Goal: Information Seeking & Learning: Check status

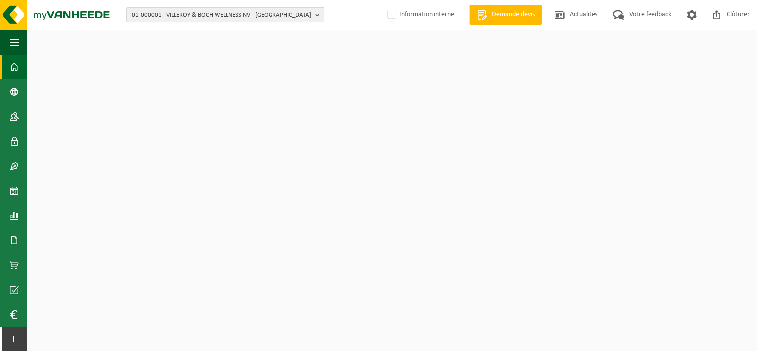
click at [237, 18] on span "01-000001 - VILLEROY & BOCH WELLNESS NV - [GEOGRAPHIC_DATA]" at bounding box center [221, 15] width 179 height 15
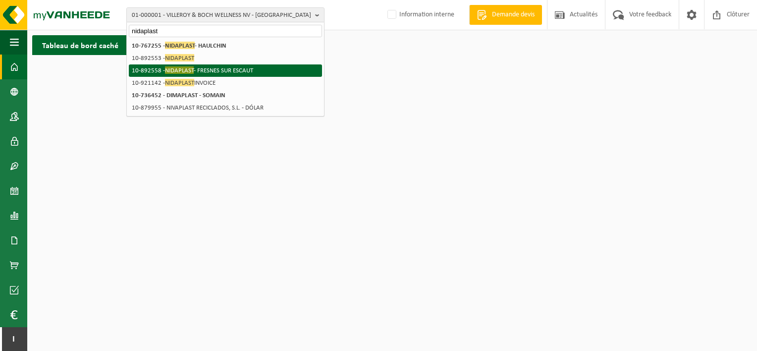
type input "nidaplast"
click at [220, 72] on li "10-892558 - NIDAPLAST - FRESNES SUR ESCAUT" at bounding box center [225, 70] width 193 height 12
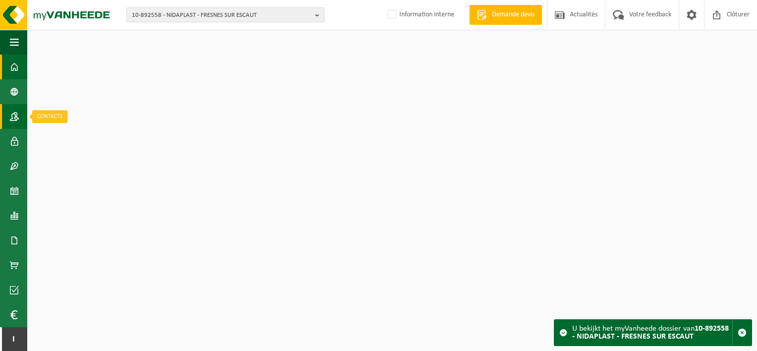
click at [12, 125] on span at bounding box center [14, 116] width 9 height 25
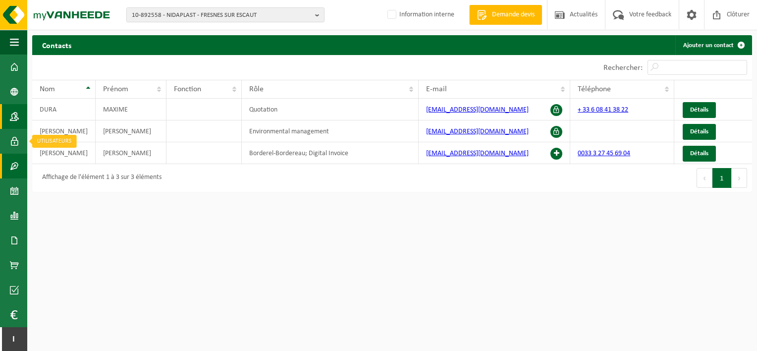
click at [18, 153] on span at bounding box center [14, 165] width 9 height 25
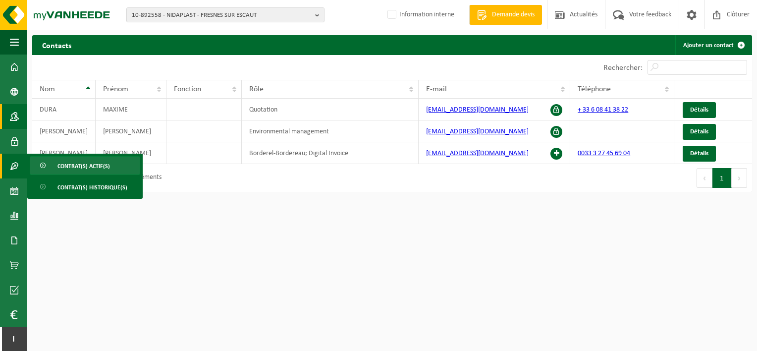
click at [40, 166] on span at bounding box center [44, 165] width 8 height 19
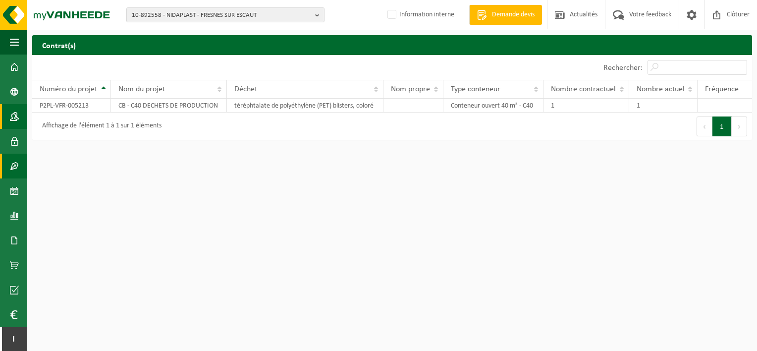
click at [20, 118] on link "Contacts" at bounding box center [13, 116] width 27 height 25
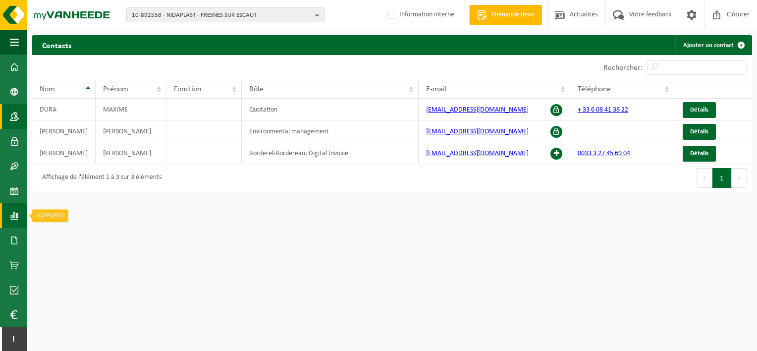
click at [16, 213] on span at bounding box center [14, 215] width 9 height 25
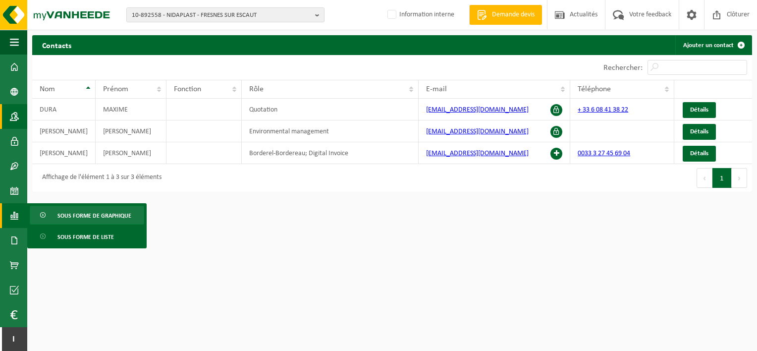
click at [58, 212] on span "Sous forme de graphique" at bounding box center [94, 215] width 74 height 19
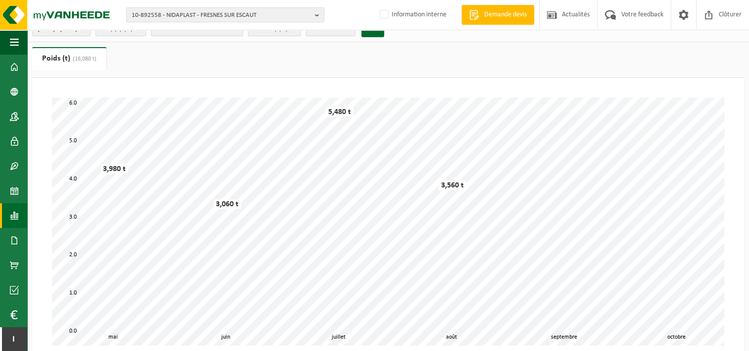
scroll to position [3, 0]
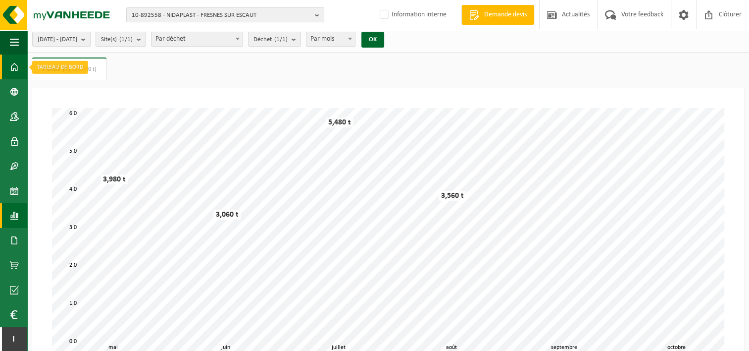
click at [18, 63] on span at bounding box center [14, 66] width 9 height 25
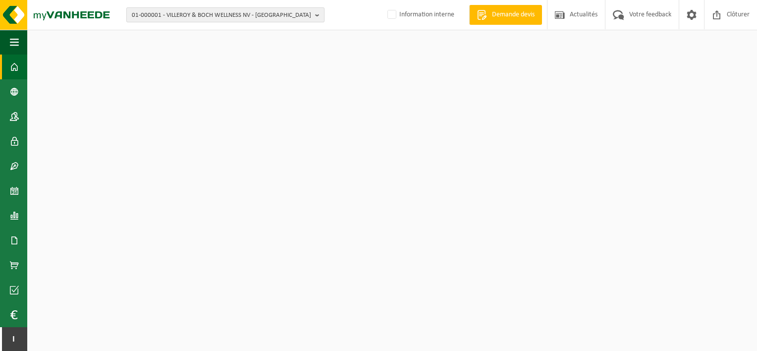
click at [197, 18] on span "01-000001 - VILLEROY & BOCH WELLNESS NV - ROESELARE" at bounding box center [221, 15] width 179 height 15
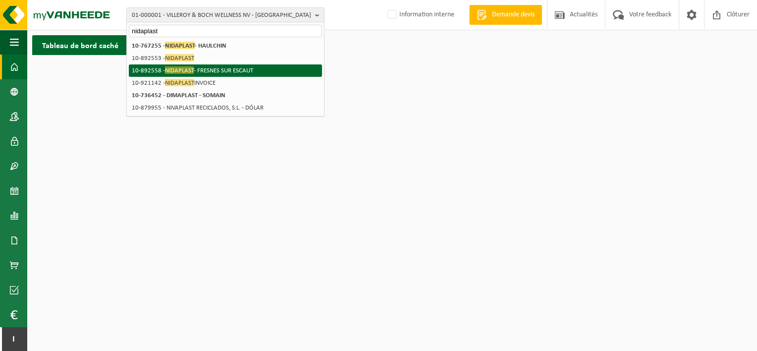
type input "nidaplast"
click at [223, 69] on li "10-892558 - NIDAPLAST - FRESNES SUR ESCAUT" at bounding box center [225, 70] width 193 height 12
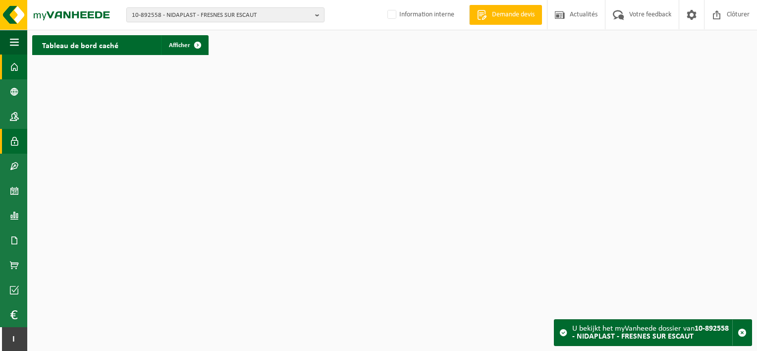
click at [17, 139] on span at bounding box center [14, 141] width 9 height 25
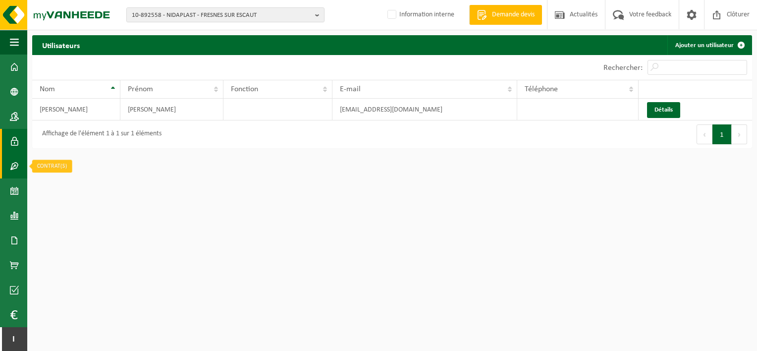
click at [21, 168] on link "Contrat(s)" at bounding box center [13, 165] width 27 height 25
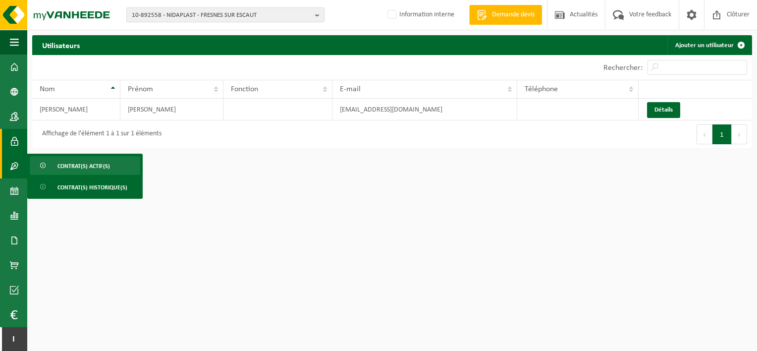
click at [66, 161] on span "Contrat(s) actif(s)" at bounding box center [83, 165] width 52 height 19
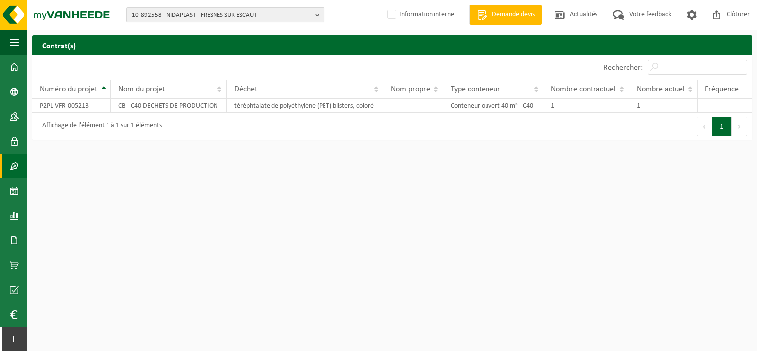
click at [220, 14] on span "10-892558 - NIDAPLAST - FRESNES SUR ESCAUT" at bounding box center [221, 15] width 179 height 15
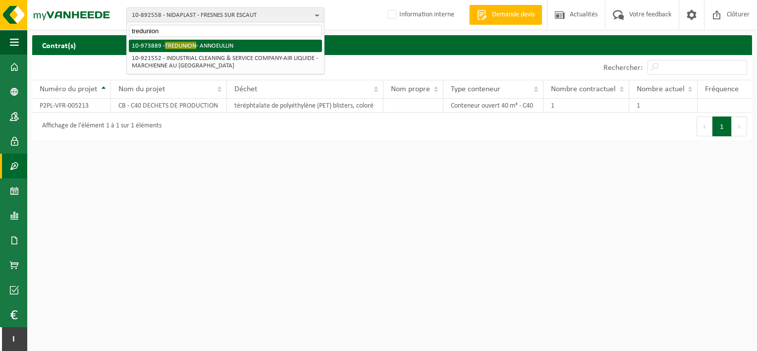
type input "tredunion"
click at [222, 42] on li "10-973889 - TREDUNION - ANNOEULLIN" at bounding box center [225, 46] width 193 height 12
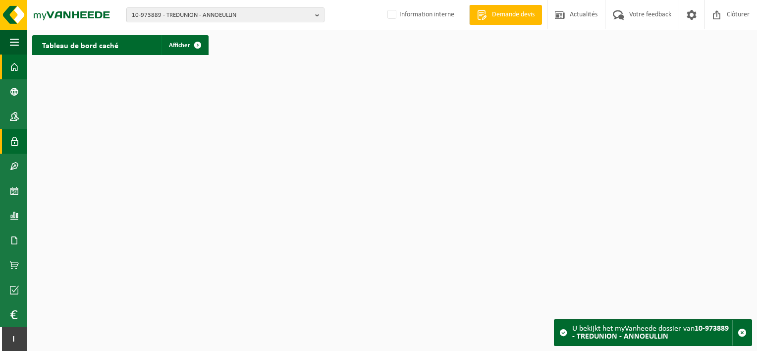
click at [11, 140] on span at bounding box center [14, 141] width 9 height 25
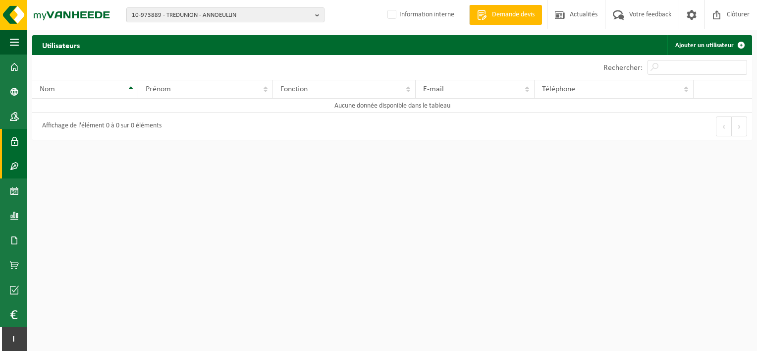
click at [13, 161] on span at bounding box center [14, 165] width 9 height 25
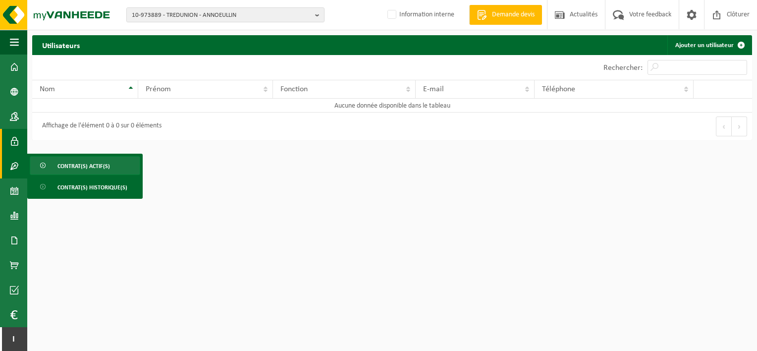
click at [40, 158] on span at bounding box center [44, 165] width 8 height 19
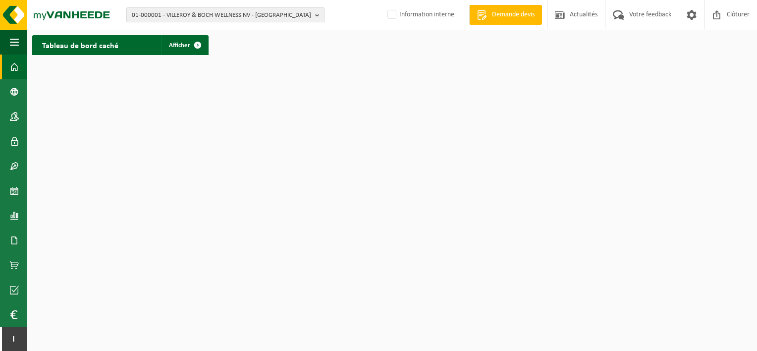
click at [238, 15] on span "01-000001 - VILLEROY & BOCH WELLNESS NV - ROESELARE" at bounding box center [221, 15] width 179 height 15
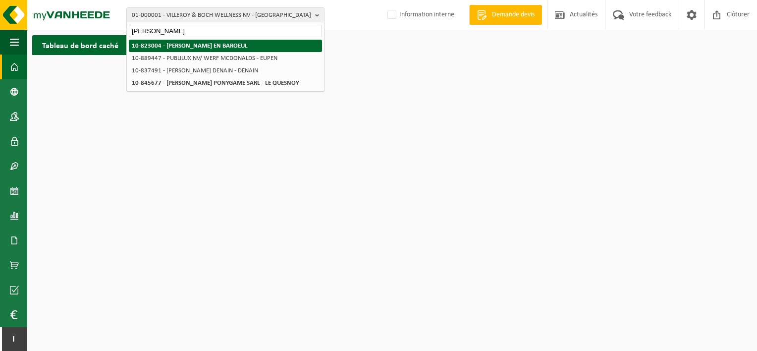
type input "mcdonald's"
click at [241, 43] on strong "10-823004 - MC DONALD'S - MARCQ EN BAROEUL" at bounding box center [190, 46] width 116 height 6
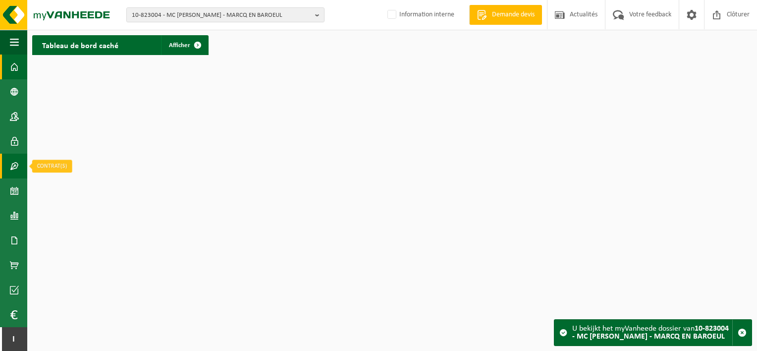
click at [19, 165] on link "Contrat(s)" at bounding box center [13, 165] width 27 height 25
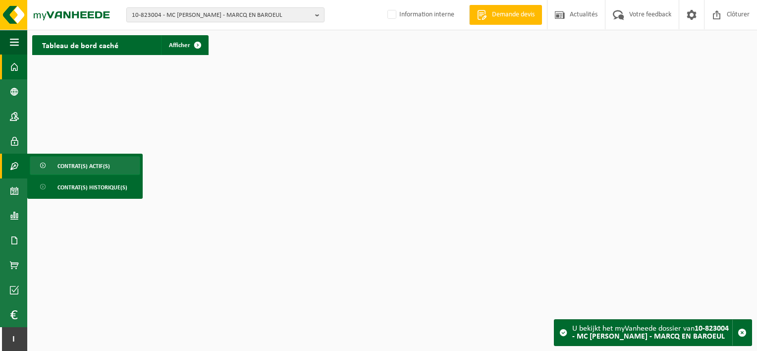
click at [66, 170] on span "Contrat(s) actif(s)" at bounding box center [83, 165] width 52 height 19
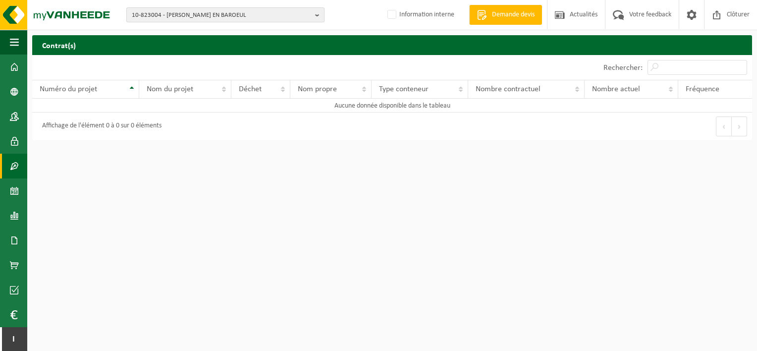
click at [197, 8] on span "10-823004 - MC [PERSON_NAME] - MARCQ EN BAROEUL" at bounding box center [221, 15] width 179 height 15
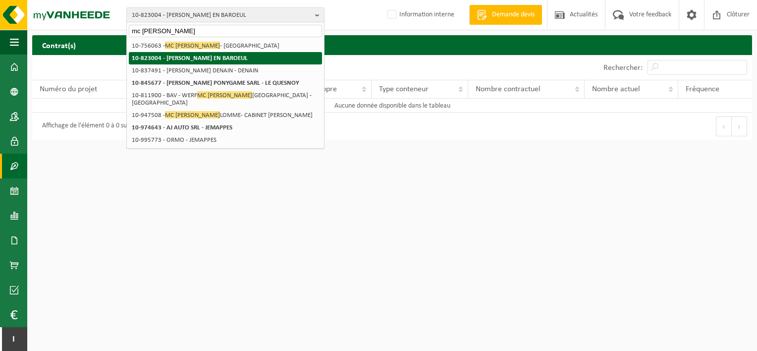
type input "mc donalds"
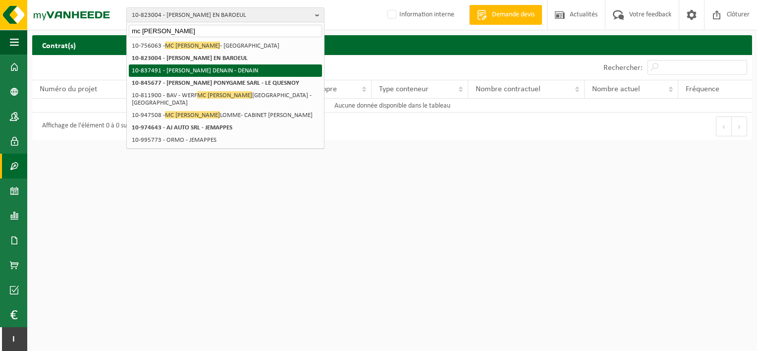
click at [229, 66] on li "10-837491 - MC DONALD'S DENAIN - DENAIN" at bounding box center [225, 70] width 193 height 12
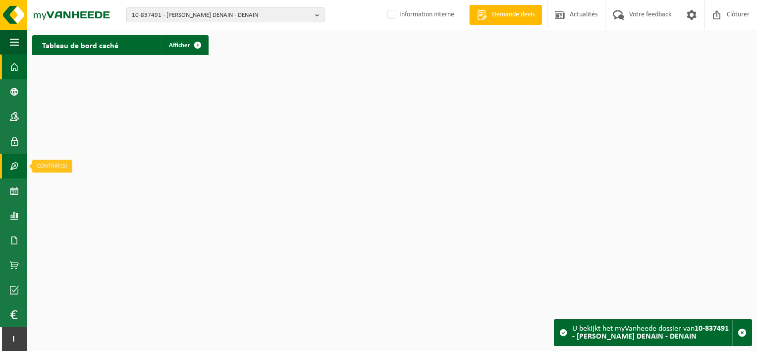
click at [20, 166] on link "Contrat(s)" at bounding box center [13, 165] width 27 height 25
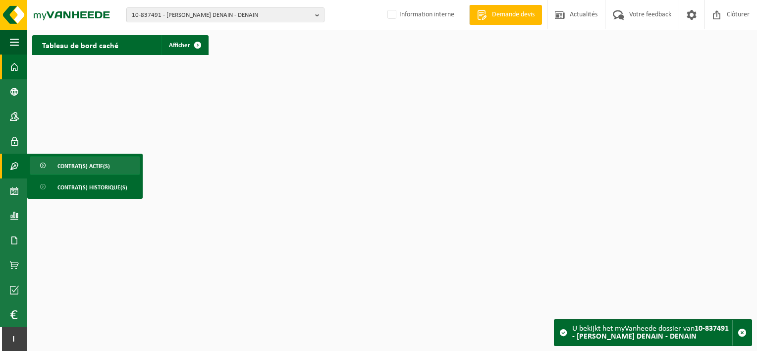
click at [55, 167] on link "Contrat(s) actif(s)" at bounding box center [85, 165] width 110 height 19
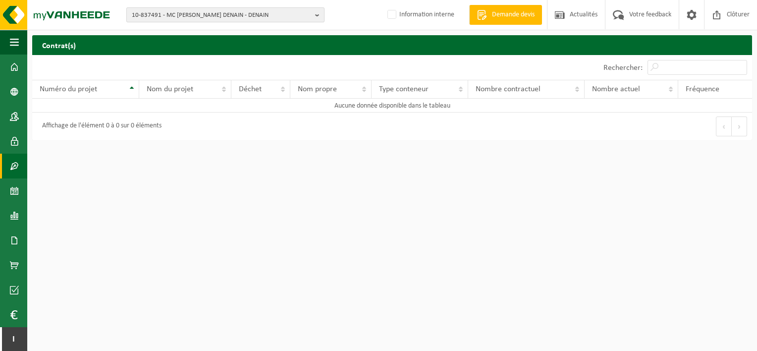
click at [169, 13] on span "10-837491 - MC [PERSON_NAME] DENAIN - DENAIN" at bounding box center [221, 15] width 179 height 15
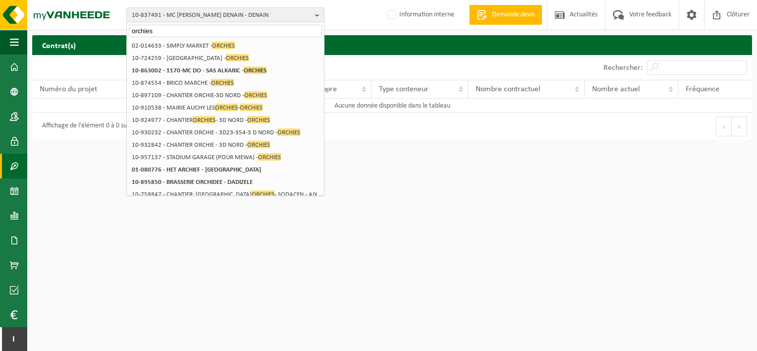
type input "orchies"
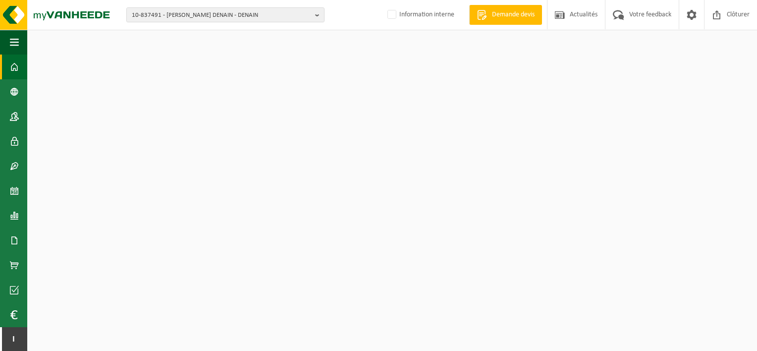
click at [169, 13] on span "10-837491 - [PERSON_NAME] DENAIN - DENAIN" at bounding box center [221, 15] width 179 height 15
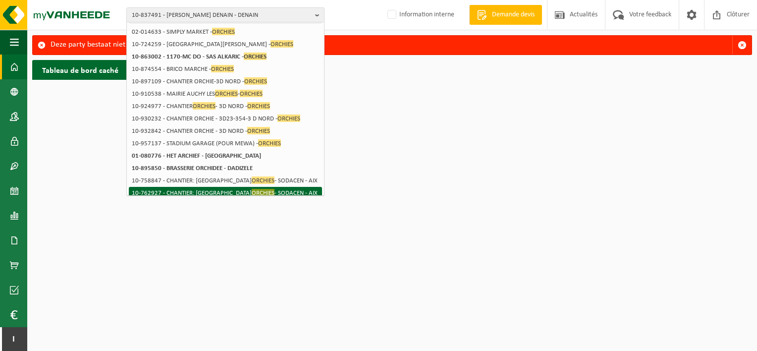
scroll to position [13, 0]
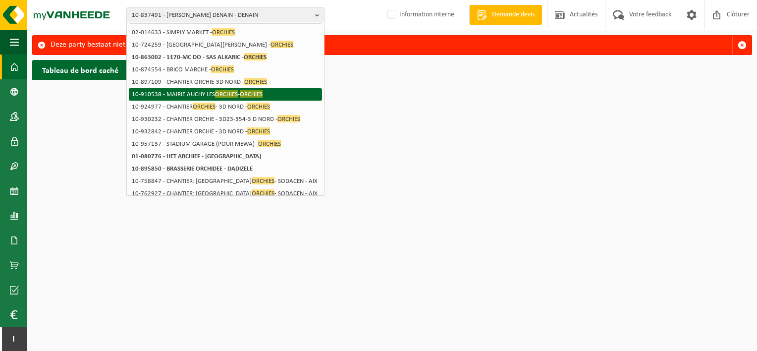
type input "orchies"
click at [205, 92] on li "10-910538 - MAIRIE AUCHY LES ORCHIES - ORCHIES" at bounding box center [225, 94] width 193 height 12
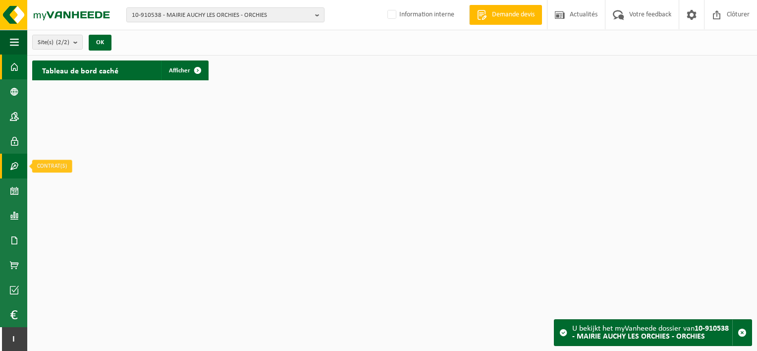
click at [21, 165] on link "Contrat(s)" at bounding box center [13, 165] width 27 height 25
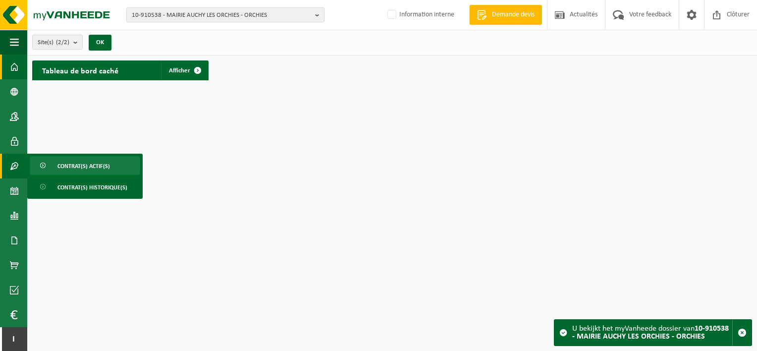
click at [73, 168] on span "Contrat(s) actif(s)" at bounding box center [83, 165] width 52 height 19
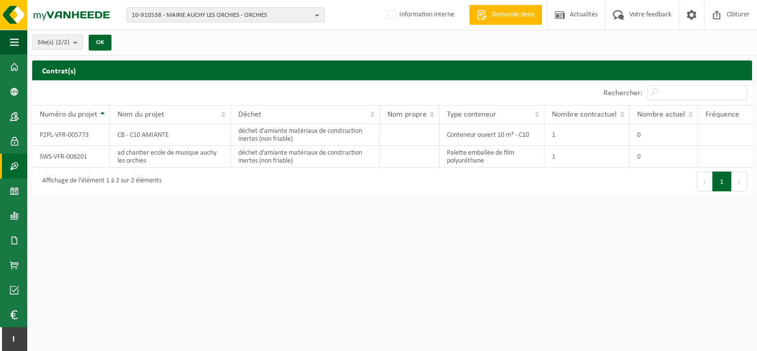
click at [218, 16] on span "10-910538 - MAIRIE AUCHY LES ORCHIES - ORCHIES" at bounding box center [221, 15] width 179 height 15
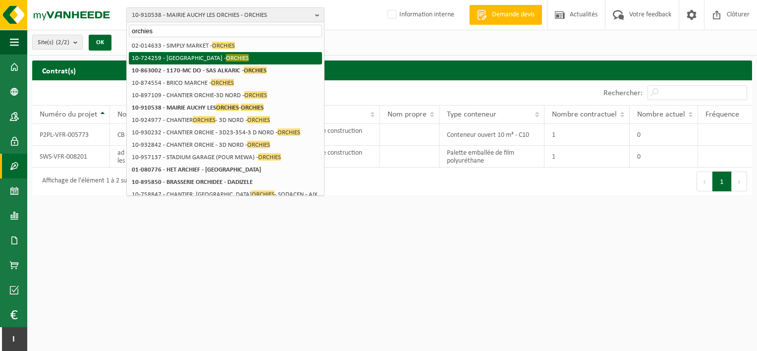
type input "orchies"
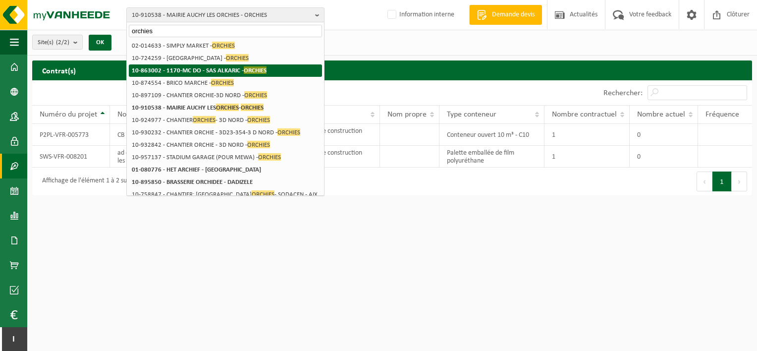
click at [232, 66] on strong "10-863002 - 1170-MC DO - SAS ALKARIC - ORCHIES" at bounding box center [199, 69] width 135 height 7
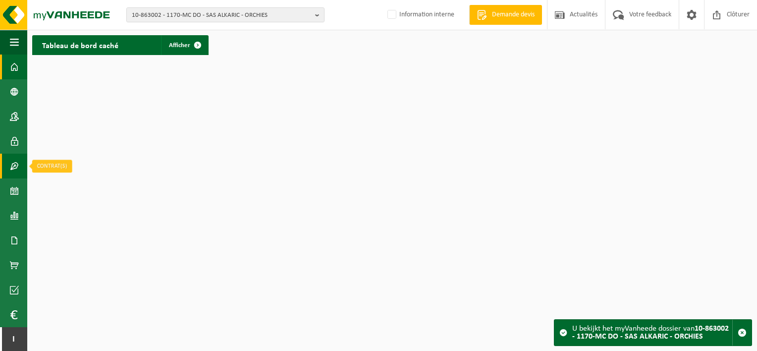
click at [18, 158] on span at bounding box center [14, 165] width 9 height 25
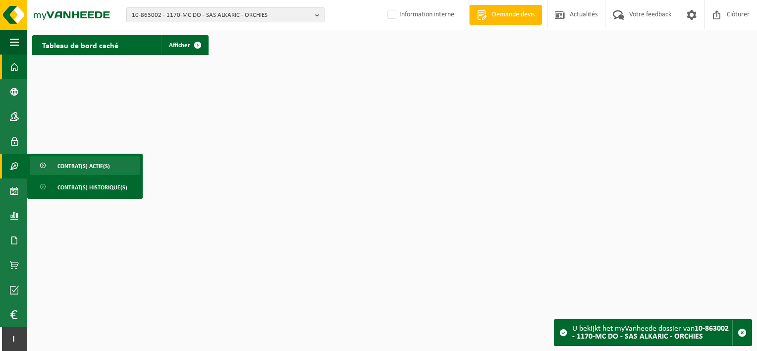
click at [55, 165] on link "Contrat(s) actif(s)" at bounding box center [85, 165] width 110 height 19
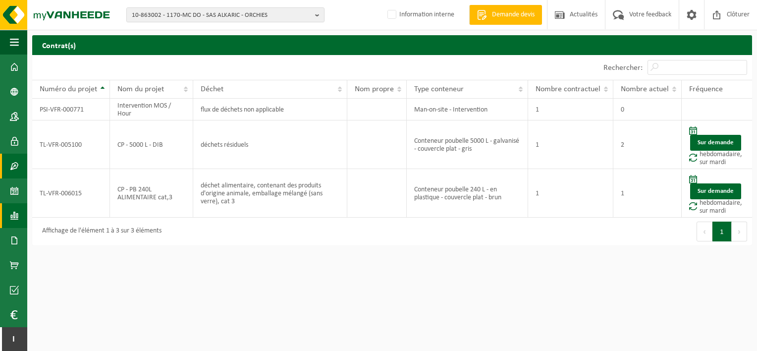
click at [14, 222] on span at bounding box center [14, 215] width 9 height 25
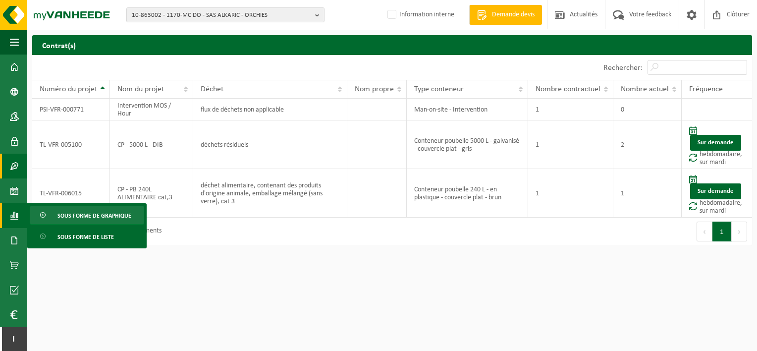
click at [55, 222] on link "Sous forme de graphique" at bounding box center [87, 214] width 114 height 19
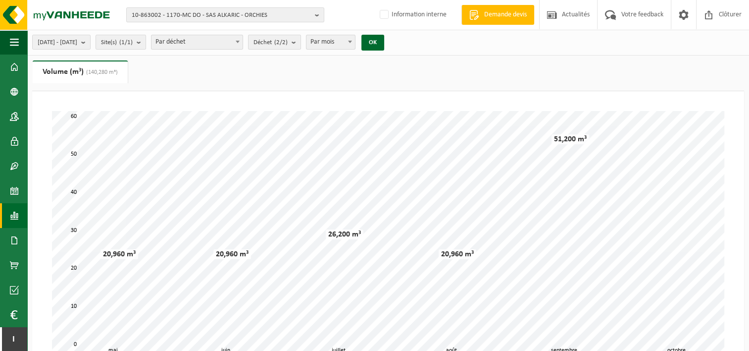
scroll to position [28, 0]
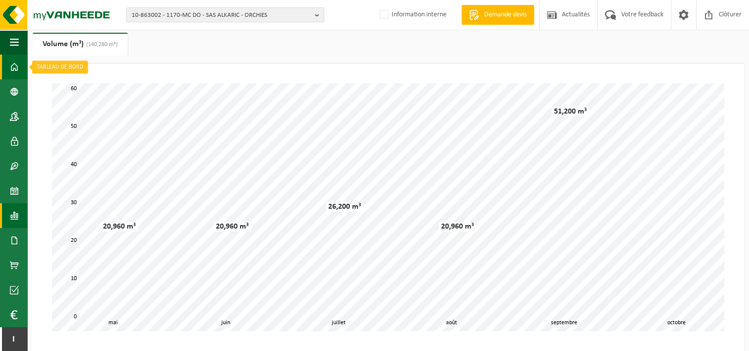
click at [11, 62] on span at bounding box center [14, 66] width 9 height 25
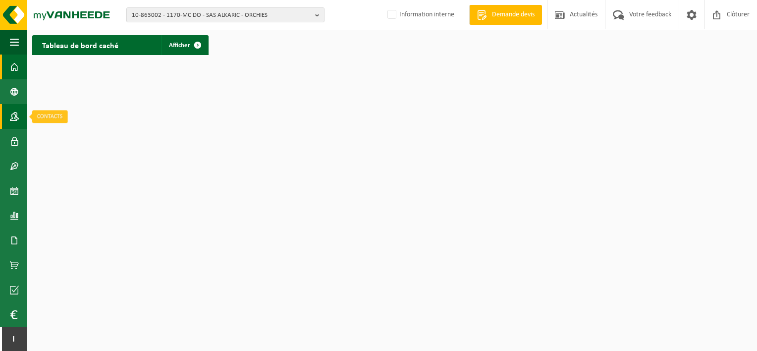
click at [15, 124] on span at bounding box center [14, 116] width 9 height 25
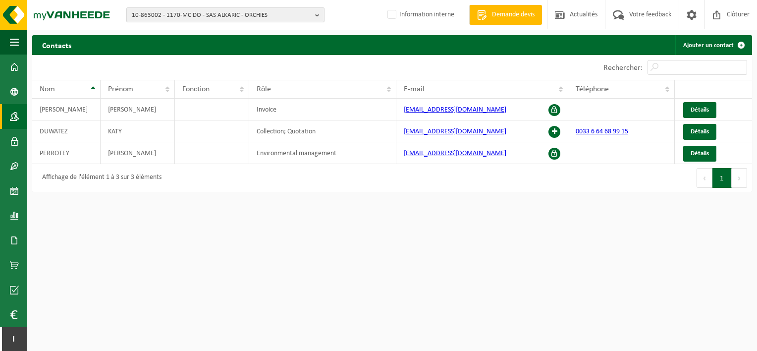
click at [205, 14] on span "10-863002 - 1170-MC DO - SAS ALKARIC - ORCHIES" at bounding box center [221, 15] width 179 height 15
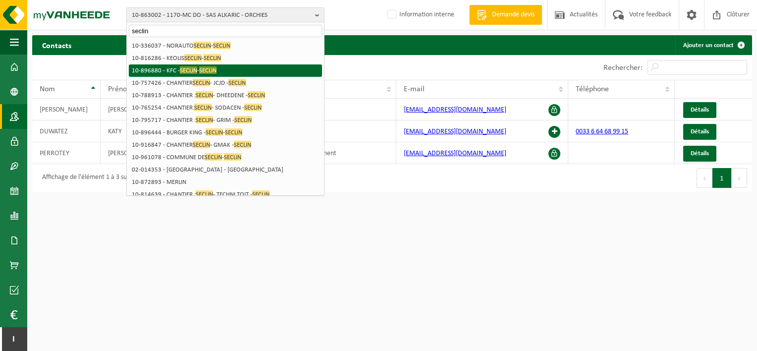
type input "seclin"
click at [226, 71] on li "10-896880 - KFC - SECLIN - SECLIN" at bounding box center [225, 70] width 193 height 12
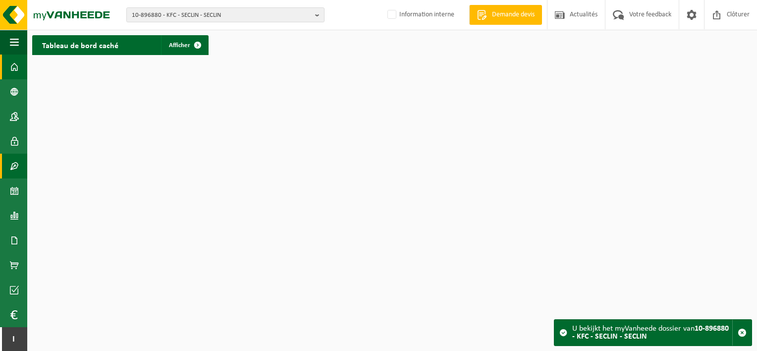
click at [15, 159] on span at bounding box center [14, 165] width 9 height 25
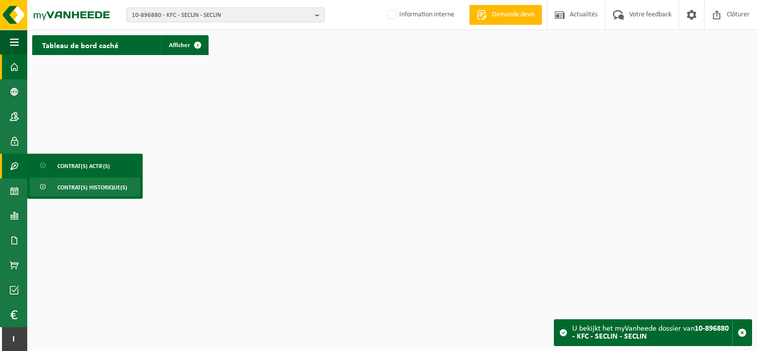
click at [76, 186] on span "Contrat(s) historique(s)" at bounding box center [92, 187] width 70 height 19
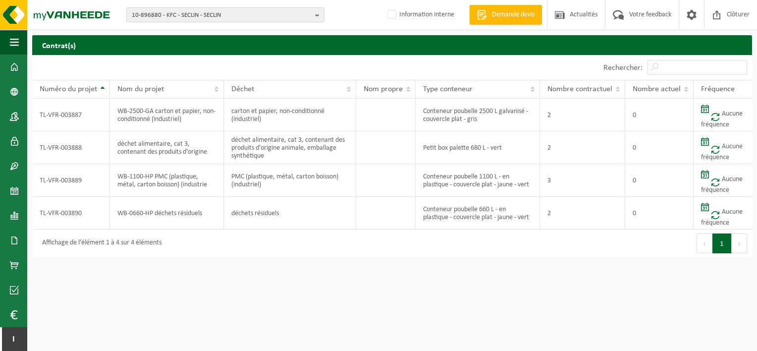
click at [199, 17] on span "10-896880 - KFC - SECLIN - SECLIN" at bounding box center [221, 15] width 179 height 15
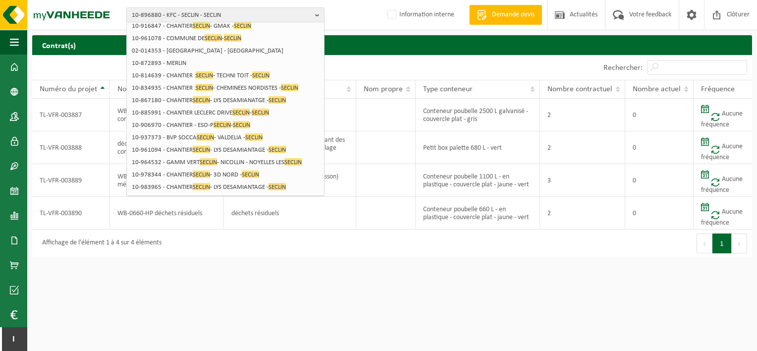
scroll to position [155, 0]
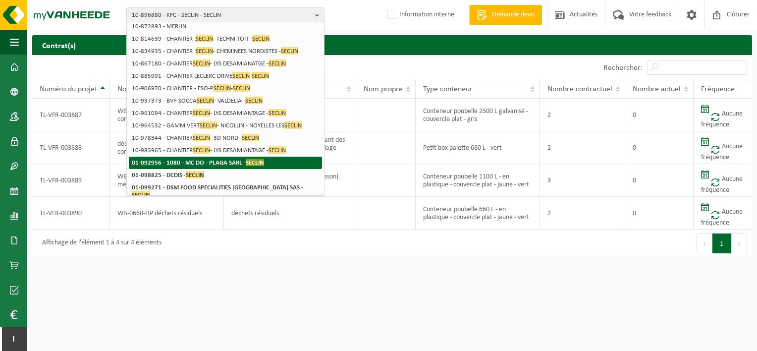
type input "seclin"
click at [272, 158] on li "01-092956 - 1080 - MC DO - PLAGA SARL - SECLIN" at bounding box center [225, 162] width 193 height 12
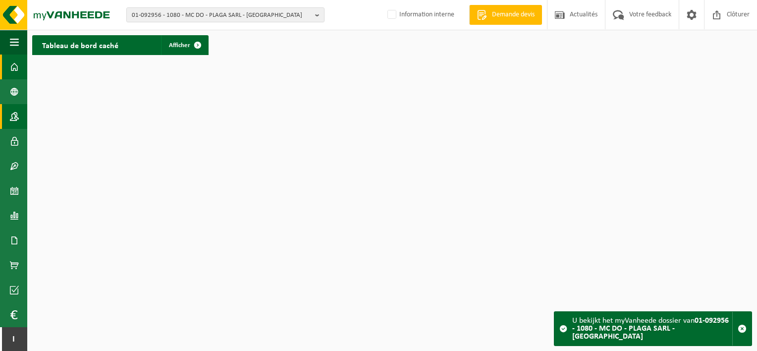
click at [8, 117] on link "Contacts" at bounding box center [13, 116] width 27 height 25
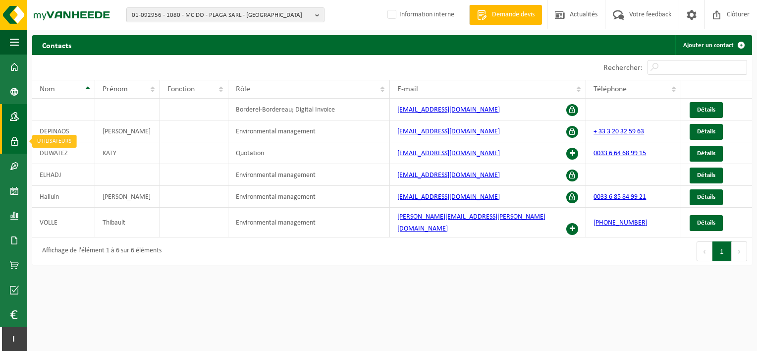
click at [15, 139] on span at bounding box center [14, 141] width 9 height 25
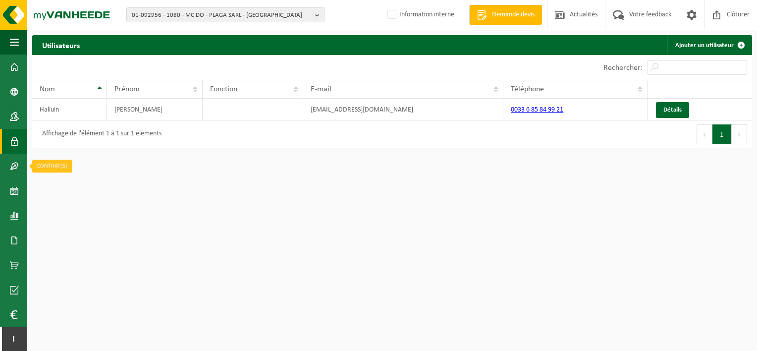
click at [12, 159] on span at bounding box center [14, 165] width 9 height 25
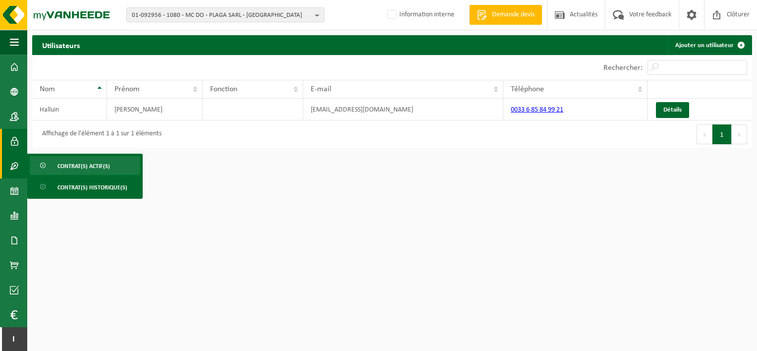
click at [51, 168] on link "Contrat(s) actif(s)" at bounding box center [85, 165] width 110 height 19
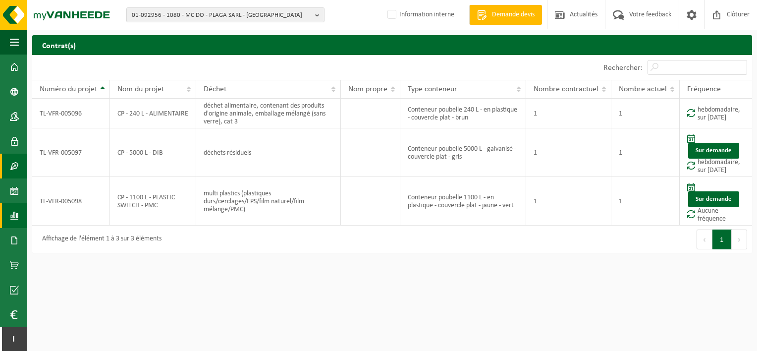
click at [14, 216] on span at bounding box center [14, 215] width 9 height 25
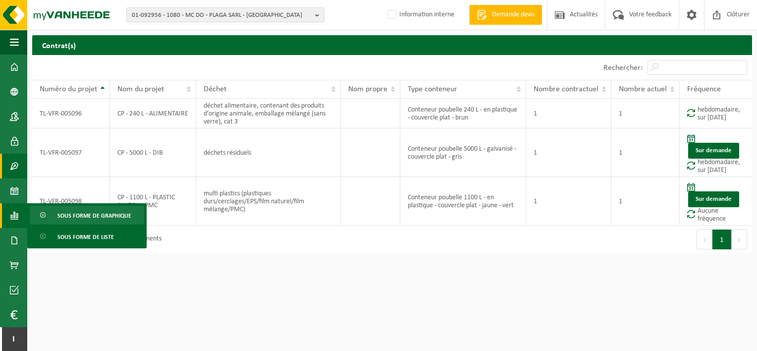
click at [73, 220] on span "Sous forme de graphique" at bounding box center [94, 215] width 74 height 19
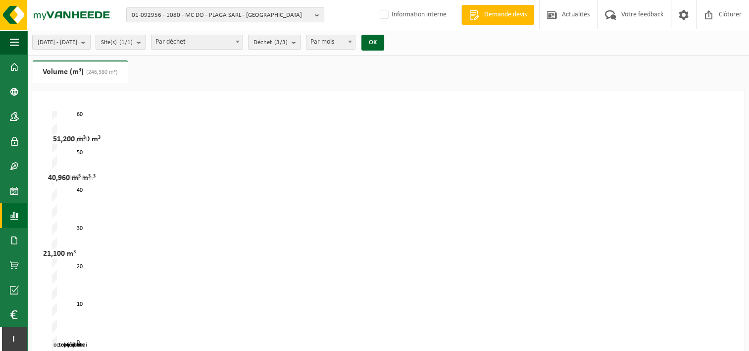
click at [77, 43] on span "2025-05-01 - 2025-10-14" at bounding box center [58, 42] width 40 height 15
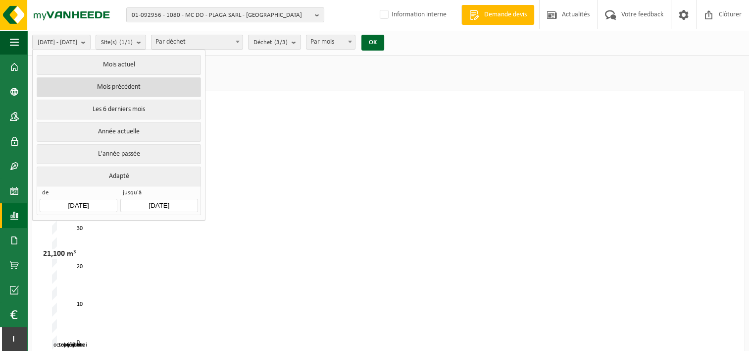
click at [111, 83] on button "Mois précédent" at bounding box center [119, 87] width 164 height 20
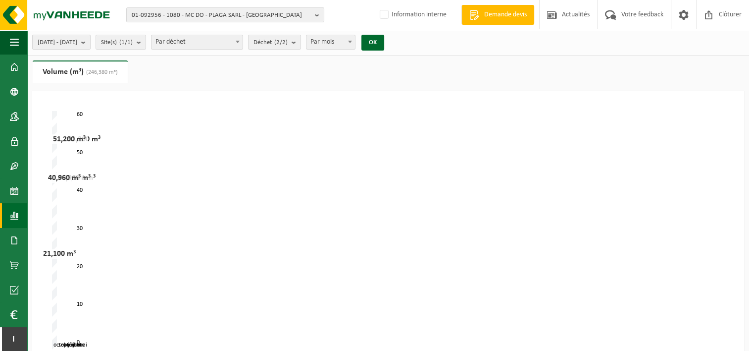
click at [91, 48] on button "2025-09-01 - 2025-09-30" at bounding box center [61, 42] width 58 height 15
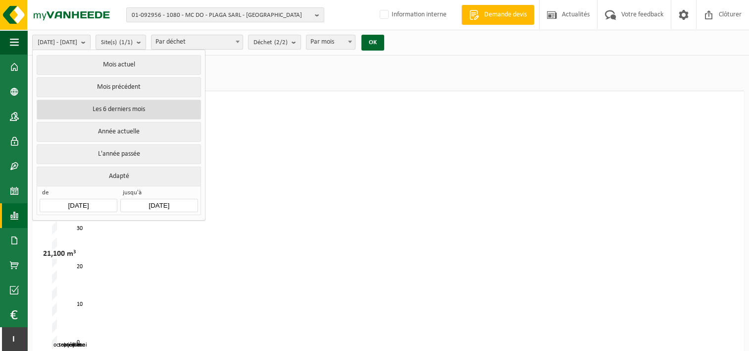
click at [113, 102] on button "Les 6 derniers mois" at bounding box center [119, 110] width 164 height 20
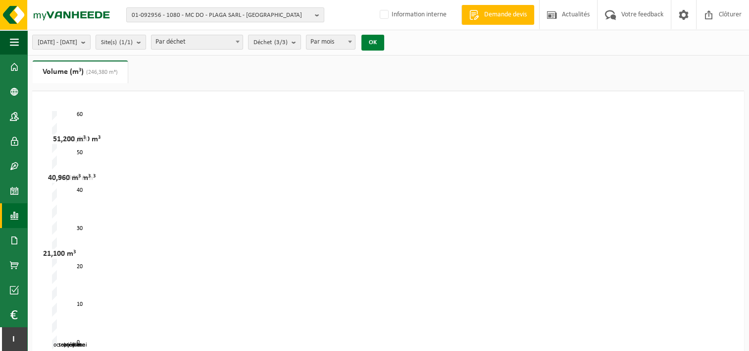
click at [384, 46] on button "OK" at bounding box center [372, 43] width 23 height 16
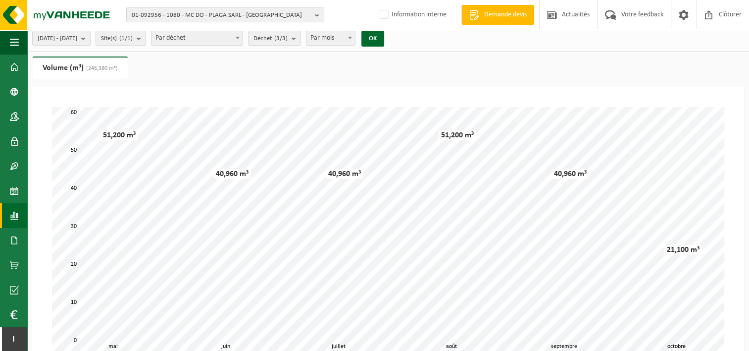
scroll to position [2, 0]
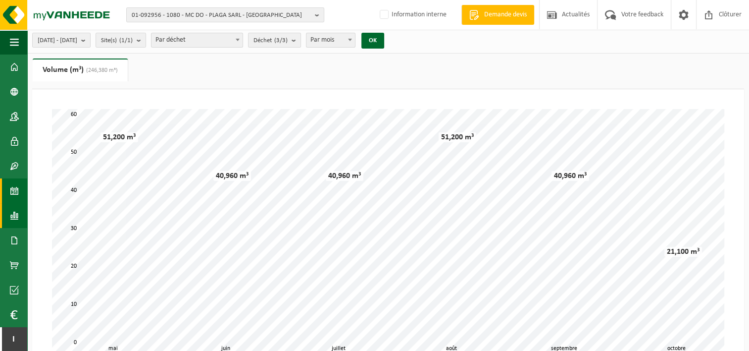
click at [16, 187] on span at bounding box center [14, 190] width 9 height 25
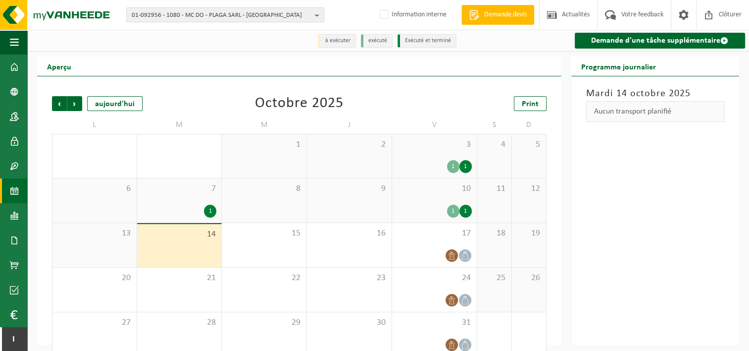
scroll to position [16, 0]
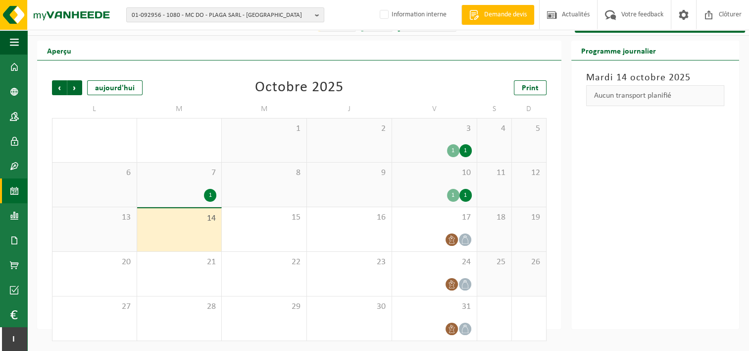
click at [208, 193] on div "1" at bounding box center [210, 195] width 12 height 13
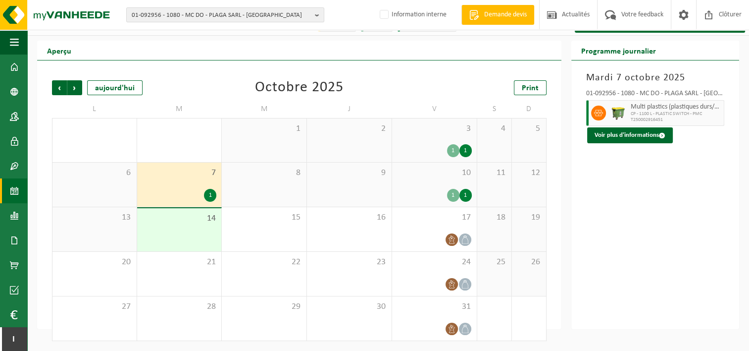
click at [465, 150] on div "1" at bounding box center [465, 150] width 12 height 13
